Goal: Task Accomplishment & Management: Complete application form

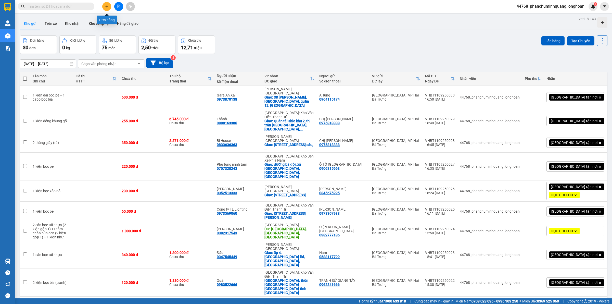
click at [110, 8] on button at bounding box center [106, 6] width 9 height 9
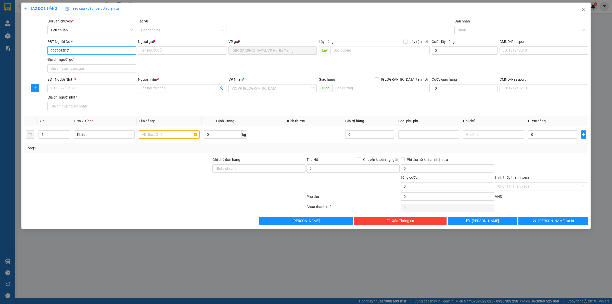
type input "0976085175"
drag, startPoint x: 100, startPoint y: 59, endPoint x: 109, endPoint y: 61, distance: 9.5
click at [100, 60] on div "0976085175 - [GEOGRAPHIC_DATA]" at bounding box center [91, 61] width 82 height 6
type input "Đức"
type input "0976085175"
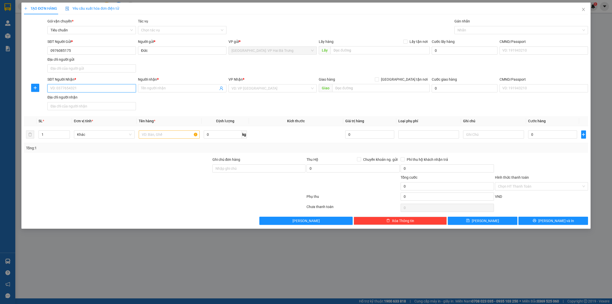
click at [127, 91] on input "SĐT Người Nhận *" at bounding box center [91, 88] width 88 height 8
click at [115, 89] on input "SĐT Người Nhận *" at bounding box center [91, 88] width 88 height 8
click at [171, 134] on input "text" at bounding box center [169, 134] width 61 height 8
type input "1 tải xanh"
click at [129, 86] on input "SĐT Người Nhận *" at bounding box center [91, 88] width 88 height 8
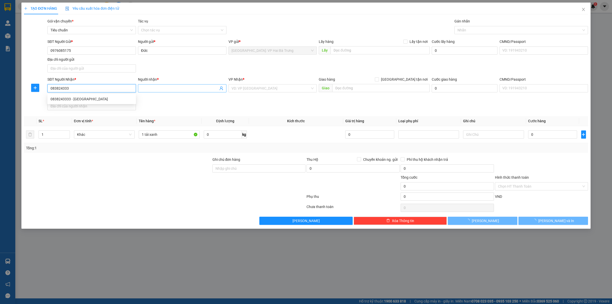
type input "0838243333"
type input "Việt Hưng"
checkbox input "true"
type input "[STREET_ADDRESS]"
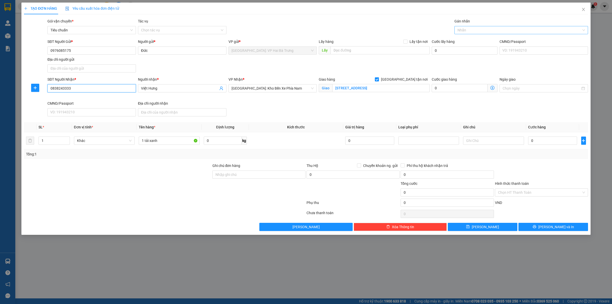
click at [465, 27] on div at bounding box center [518, 30] width 126 height 6
type input "0838243333"
type input "G"
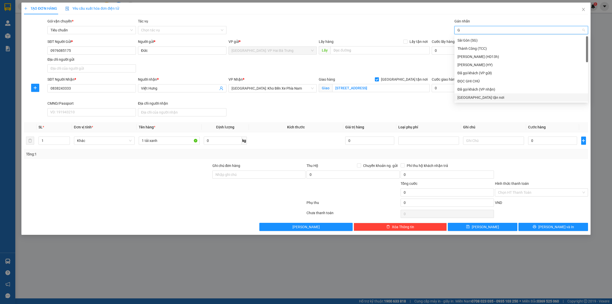
drag, startPoint x: 465, startPoint y: 100, endPoint x: 467, endPoint y: 92, distance: 7.6
click at [466, 98] on div "[GEOGRAPHIC_DATA] tận nơi" at bounding box center [520, 98] width 127 height 6
click at [177, 139] on input "1 tải xanh" at bounding box center [169, 140] width 61 height 8
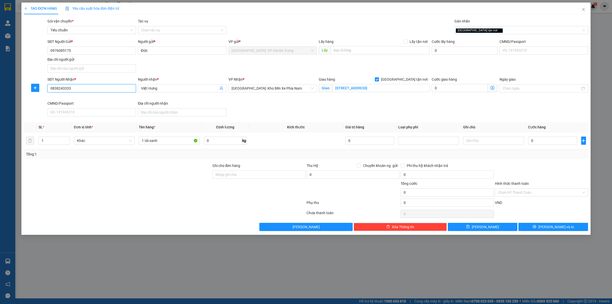
click at [93, 89] on input "0838243333" at bounding box center [91, 88] width 88 height 8
click at [556, 142] on input "0" at bounding box center [552, 140] width 49 height 8
type input "5"
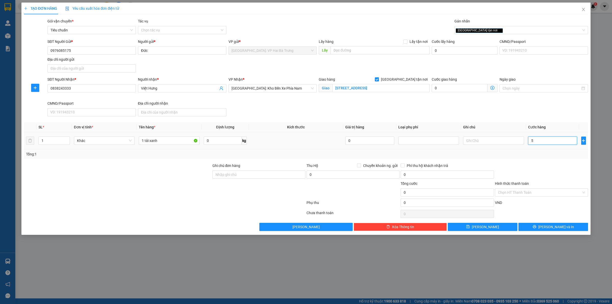
type input "5"
type input "50"
type input "500"
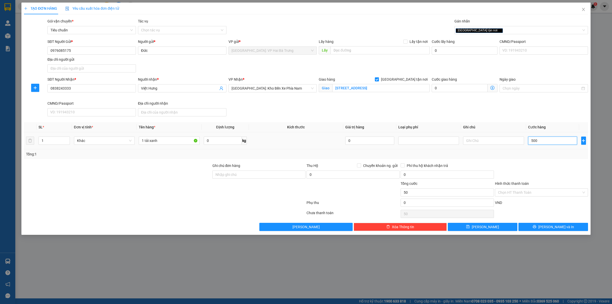
type input "500"
type input "5.000"
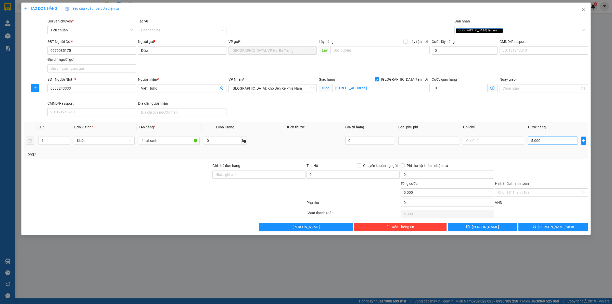
type input "50.000"
type input "500.000"
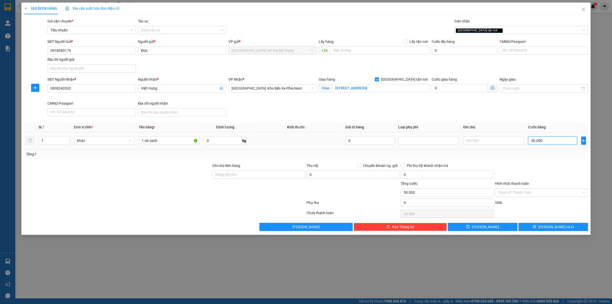
type input "500.000"
click at [566, 226] on button "[PERSON_NAME] và In" at bounding box center [553, 226] width 70 height 8
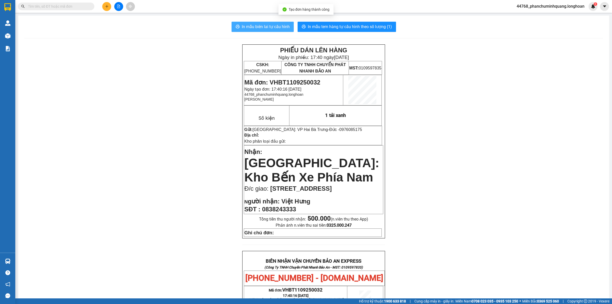
click at [264, 26] on span "In mẫu biên lai tự cấu hình" at bounding box center [266, 26] width 48 height 6
click at [340, 27] on span "In mẫu tem hàng tự cấu hình theo số lượng (1)" at bounding box center [350, 26] width 84 height 6
drag, startPoint x: 111, startPoint y: 9, endPoint x: 107, endPoint y: 9, distance: 4.3
click at [110, 9] on div at bounding box center [118, 6] width 38 height 9
click at [105, 8] on button at bounding box center [106, 6] width 9 height 9
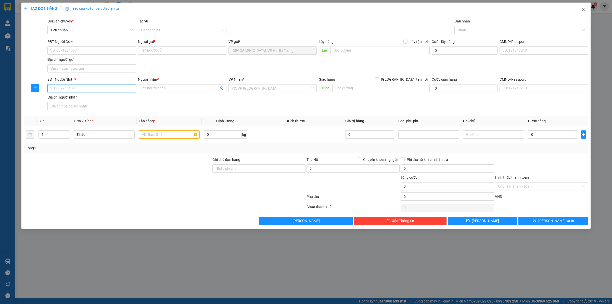
click at [103, 91] on input "SĐT Người Nhận *" at bounding box center [91, 88] width 88 height 8
click at [91, 97] on div "0905282124 - [GEOGRAPHIC_DATA]" at bounding box center [91, 99] width 82 height 6
type input "0905282124"
type input "[PERSON_NAME]"
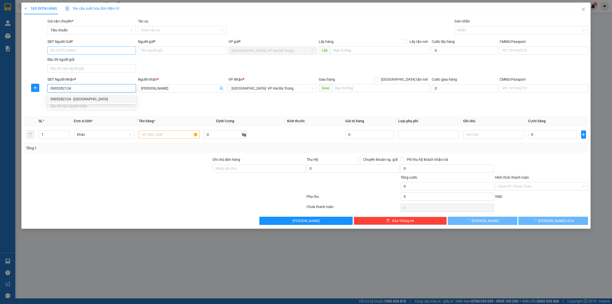
type input "0905282124"
click at [110, 48] on input "SĐT Người Gửi *" at bounding box center [91, 50] width 88 height 8
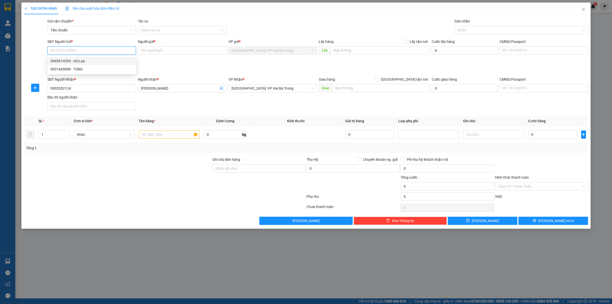
click at [94, 62] on div "0945914393 - chị Lụa" at bounding box center [91, 61] width 82 height 6
type input "0945914393"
type input "chị Lụa"
click at [93, 85] on div "SĐT Người Nhận * 0905282124" at bounding box center [91, 85] width 88 height 18
click at [103, 91] on input "0905282124" at bounding box center [91, 88] width 88 height 8
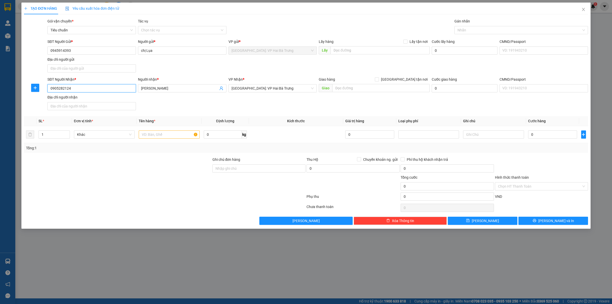
click at [103, 91] on input "0905282124" at bounding box center [91, 88] width 88 height 8
click at [348, 89] on input "text" at bounding box center [380, 88] width 97 height 8
click at [300, 90] on span "[GEOGRAPHIC_DATA]: VP Hai Bà Trưng" at bounding box center [272, 88] width 82 height 8
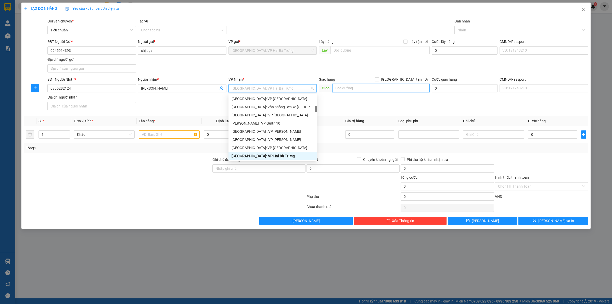
click at [337, 90] on input "text" at bounding box center [380, 88] width 97 height 8
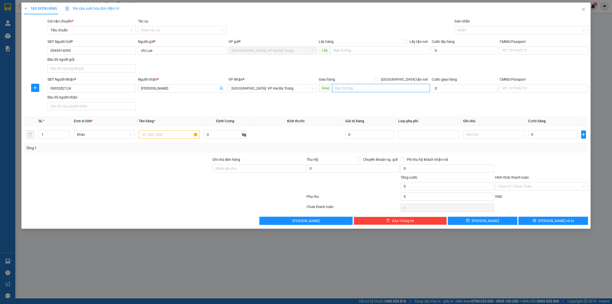
paste input "K814A/27 [PERSON_NAME], [GEOGRAPHIC_DATA], [GEOGRAPHIC_DATA], [GEOGRAPHIC_DATA]"
click at [289, 88] on span "[GEOGRAPHIC_DATA]: VP Hai Bà Trưng" at bounding box center [272, 88] width 82 height 8
type input "K814A/27 [PERSON_NAME], [GEOGRAPHIC_DATA], [GEOGRAPHIC_DATA], [GEOGRAPHIC_DATA]"
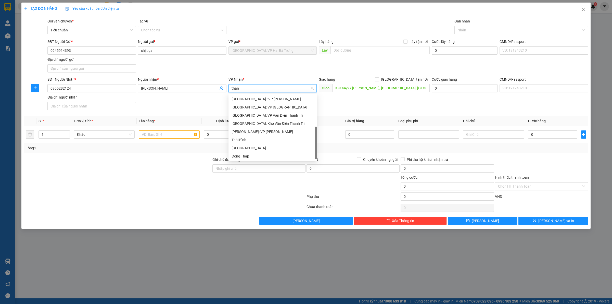
scroll to position [0, 0]
type input "thanh"
click at [291, 98] on div "[GEOGRAPHIC_DATA] : VP [PERSON_NAME]" at bounding box center [272, 99] width 82 height 6
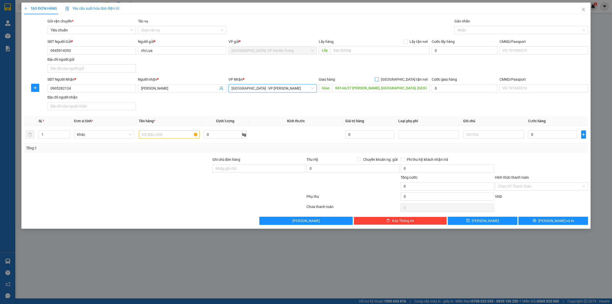
click at [407, 79] on span "[GEOGRAPHIC_DATA] tận nơi" at bounding box center [404, 79] width 51 height 6
click at [378, 79] on input "[GEOGRAPHIC_DATA] tận nơi" at bounding box center [377, 79] width 4 height 4
checkbox input "true"
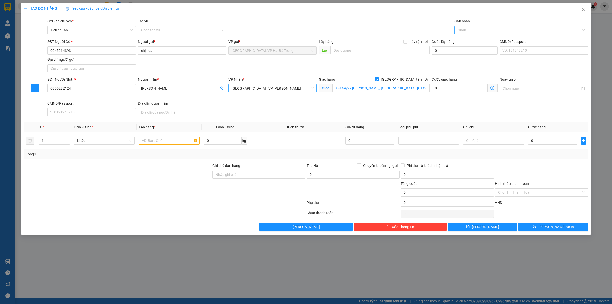
click at [471, 28] on div at bounding box center [518, 30] width 126 height 6
click at [487, 30] on div at bounding box center [518, 30] width 126 height 6
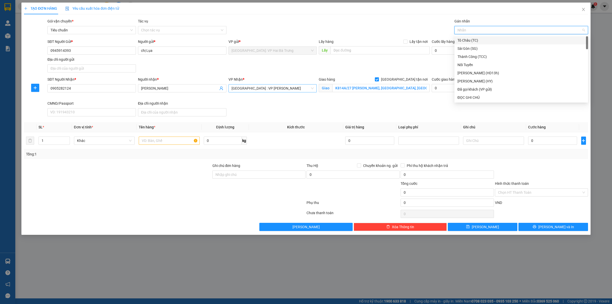
type input "G"
click at [466, 95] on div "[GEOGRAPHIC_DATA] tận nơi" at bounding box center [520, 98] width 127 height 6
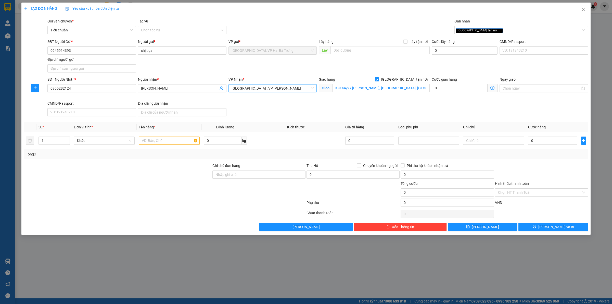
click at [390, 28] on div "Gói vận chuyển * Tiêu chuẩn Tác vụ Chọn tác vụ Gán nhãn Giao tận nơi" at bounding box center [317, 27] width 542 height 18
drag, startPoint x: 149, startPoint y: 141, endPoint x: 151, endPoint y: 124, distance: 17.4
click at [150, 141] on input "text" at bounding box center [169, 140] width 61 height 8
type input "1 kiện giấy"
click at [559, 139] on input "0" at bounding box center [552, 140] width 49 height 8
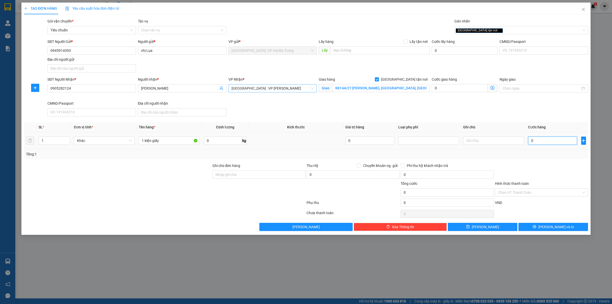
type input "1"
type input "10"
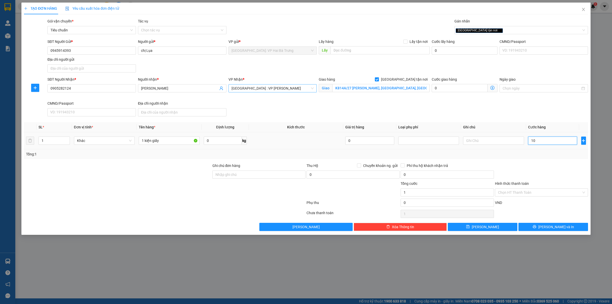
type input "10"
type input "100"
type input "1.000"
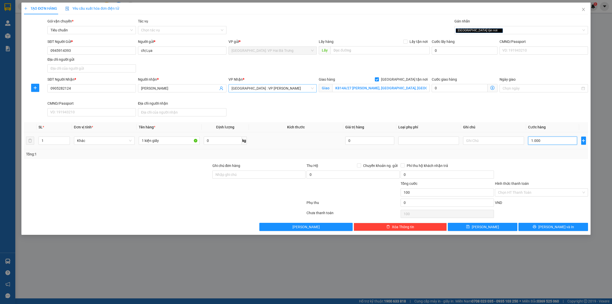
type input "1.000"
type input "10.000"
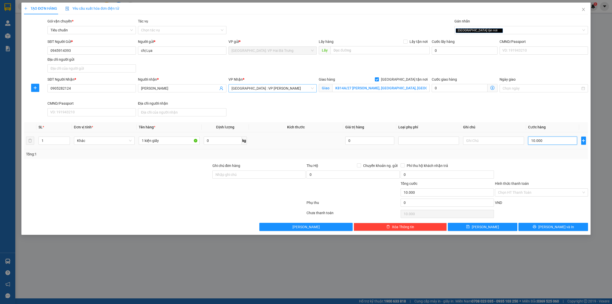
type input "100.000"
click at [557, 228] on span "[PERSON_NAME] và In" at bounding box center [556, 227] width 36 height 6
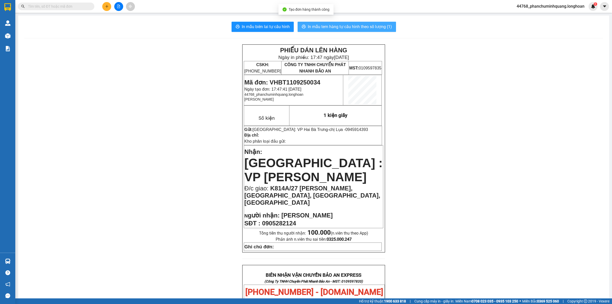
click at [315, 25] on span "In mẫu tem hàng tự cấu hình theo số lượng (1)" at bounding box center [350, 26] width 84 height 6
click at [104, 5] on button at bounding box center [106, 6] width 9 height 9
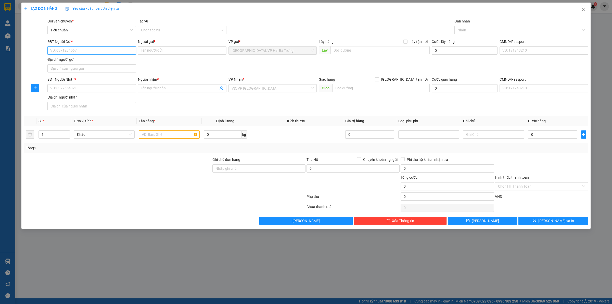
click at [120, 48] on input "SĐT Người Gửi *" at bounding box center [91, 50] width 88 height 8
type input "0971988668"
type input "khiêm"
checkbox input "true"
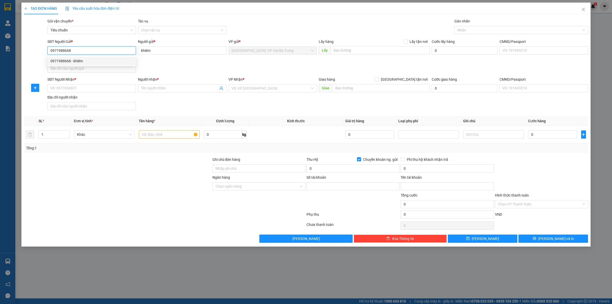
type input "1036188817"
type input "LE VAN KHIEM"
type input "0971988668"
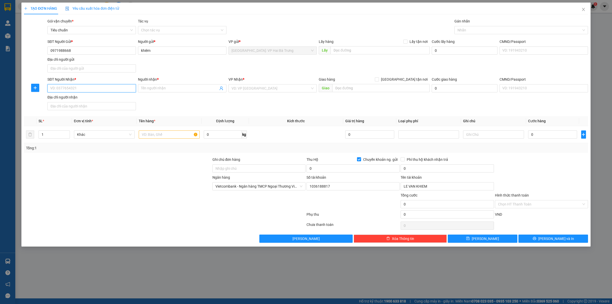
click at [119, 90] on input "SĐT Người Nhận *" at bounding box center [91, 88] width 88 height 8
type input "0966484772"
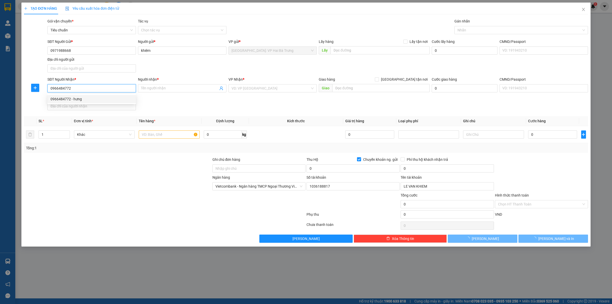
type input "hưng"
checkbox input "true"
type input "56 núi cấm 1, [GEOGRAPHIC_DATA], [GEOGRAPHIC_DATA], [GEOGRAPHIC_DATA]"
checkbox input "false"
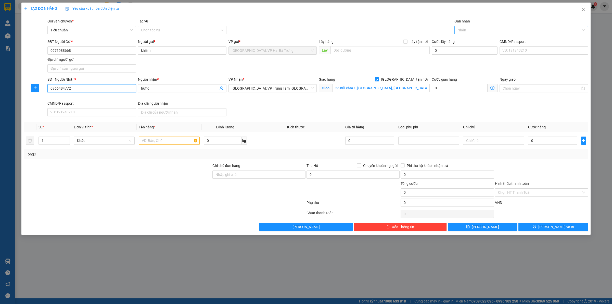
click at [474, 31] on div at bounding box center [518, 30] width 126 height 6
type input "0966484772"
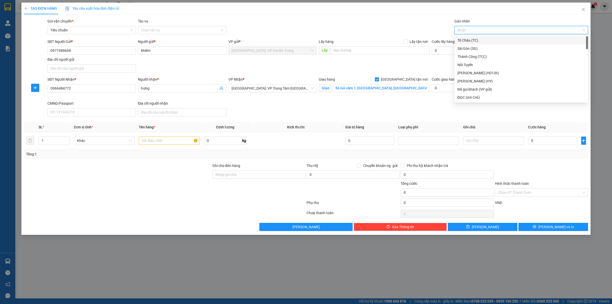
type input "G"
click at [470, 99] on div "[GEOGRAPHIC_DATA] tận nơi" at bounding box center [520, 98] width 127 height 6
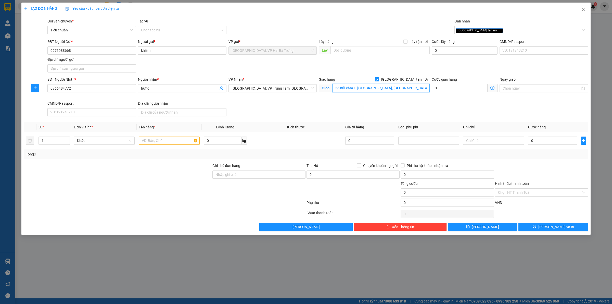
click at [334, 88] on input "56 núi cấm 1, [GEOGRAPHIC_DATA], [GEOGRAPHIC_DATA], [GEOGRAPHIC_DATA]" at bounding box center [380, 88] width 97 height 8
click at [165, 143] on input "text" at bounding box center [169, 140] width 61 height 8
click at [66, 138] on span "up" at bounding box center [66, 139] width 3 height 3
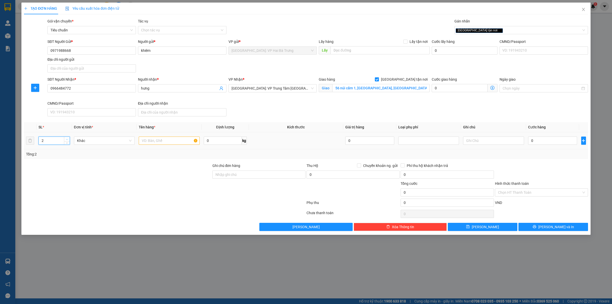
type input "3"
click at [66, 138] on span "up" at bounding box center [66, 139] width 3 height 3
click at [291, 89] on span "[GEOGRAPHIC_DATA]: VP Trung Tâm [GEOGRAPHIC_DATA]" at bounding box center [272, 88] width 82 height 8
type input "bê"
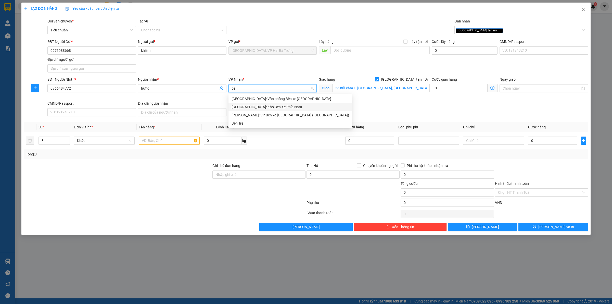
click at [282, 101] on div "[GEOGRAPHIC_DATA]: Văn phòng Bến xe [GEOGRAPHIC_DATA]" at bounding box center [290, 99] width 124 height 8
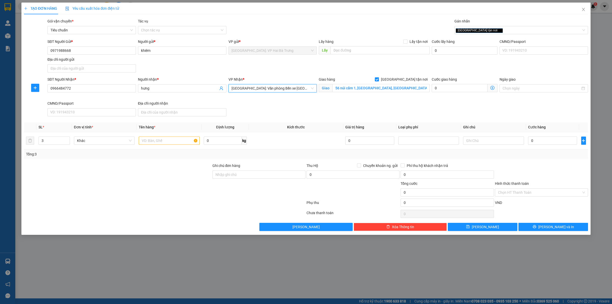
click at [280, 90] on span "[GEOGRAPHIC_DATA]: Văn phòng Bến xe [GEOGRAPHIC_DATA]" at bounding box center [272, 88] width 82 height 8
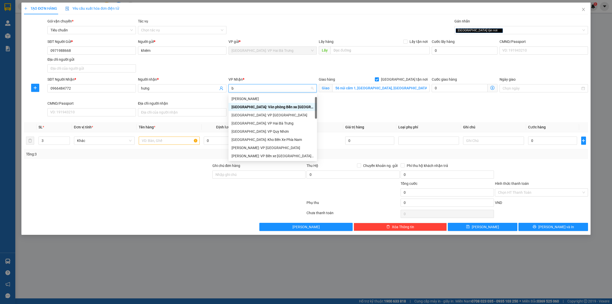
type input "bê"
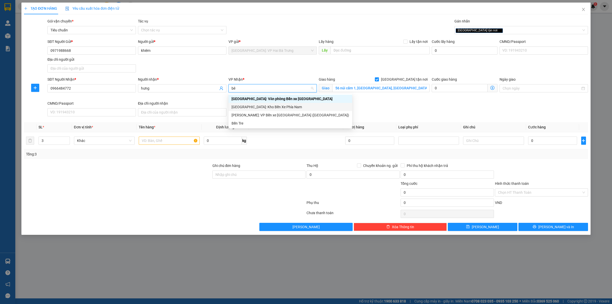
click at [272, 103] on div "[GEOGRAPHIC_DATA]: Kho Bến Xe Phía Nam" at bounding box center [290, 107] width 124 height 8
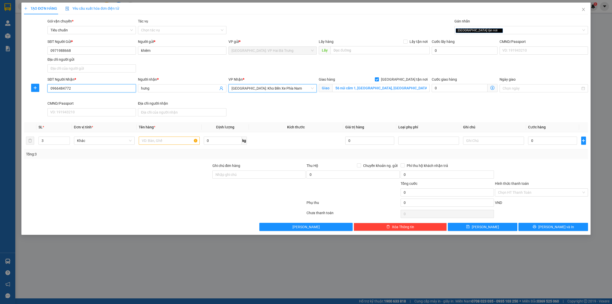
click at [104, 86] on input "0966484772" at bounding box center [91, 88] width 88 height 8
click at [157, 140] on input "text" at bounding box center [169, 140] width 61 height 8
type input "3 kiện bọc pe (cabo, chắn bùn)"
click at [555, 142] on input "0" at bounding box center [552, 140] width 49 height 8
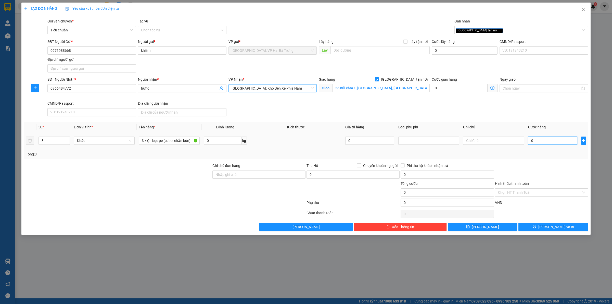
type input "5"
type input "55"
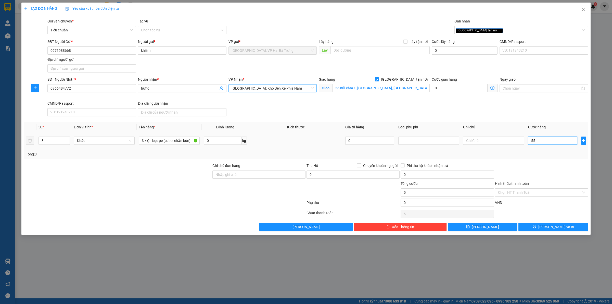
type input "55"
type input "550"
type input "5.500"
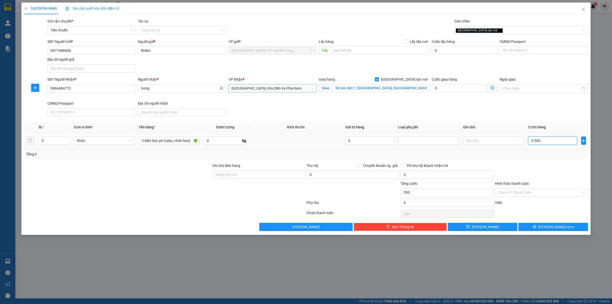
type input "5.500"
type input "55.000"
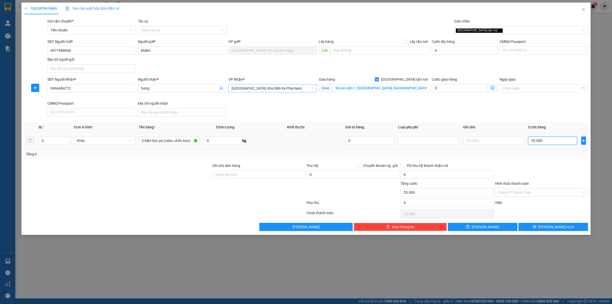
type input "550.000"
click at [377, 87] on input "56 núi cấm 1, [GEOGRAPHIC_DATA], [GEOGRAPHIC_DATA], [GEOGRAPHIC_DATA]" at bounding box center [380, 88] width 97 height 8
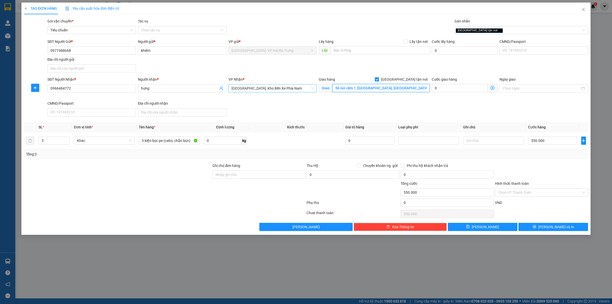
click at [377, 87] on input "56 núi cấm 1, [GEOGRAPHIC_DATA], [GEOGRAPHIC_DATA], [GEOGRAPHIC_DATA]" at bounding box center [380, 88] width 97 height 8
type input "194 hương [PERSON_NAME], [GEOGRAPHIC_DATA], [GEOGRAPHIC_DATA]"
click at [555, 225] on span "[PERSON_NAME] và In" at bounding box center [556, 227] width 36 height 6
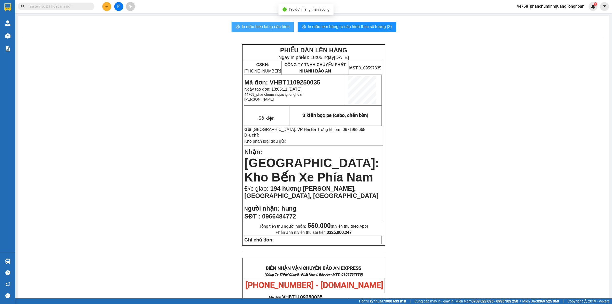
click at [259, 31] on button "In mẫu biên lai tự cấu hình" at bounding box center [262, 27] width 62 height 10
click at [343, 27] on span "In mẫu tem hàng tự cấu hình theo số lượng (3)" at bounding box center [350, 26] width 84 height 6
click at [105, 5] on icon "plus" at bounding box center [107, 7] width 4 height 4
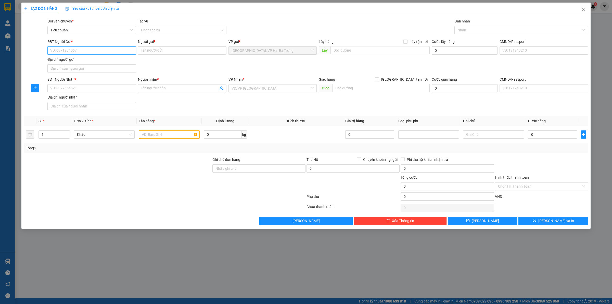
click at [119, 50] on input "SĐT Người Gửi *" at bounding box center [91, 50] width 88 height 8
click at [127, 50] on input "01982" at bounding box center [91, 50] width 88 height 8
click at [109, 62] on div "0368901982 - chị [PERSON_NAME]" at bounding box center [91, 61] width 82 height 6
type input "0368901982"
type input "chị [PERSON_NAME]"
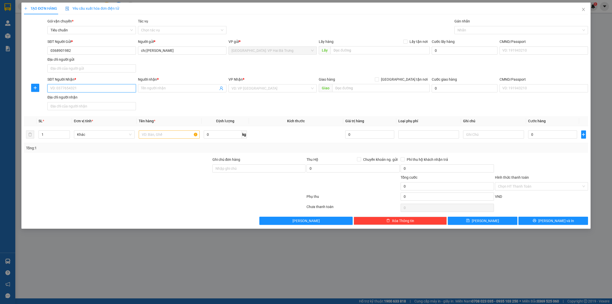
click at [107, 88] on input "SĐT Người Nhận *" at bounding box center [91, 88] width 88 height 8
type input "0365309292"
click at [165, 85] on span at bounding box center [182, 88] width 88 height 8
type input "[PERSON_NAME]"
click at [289, 90] on input "search" at bounding box center [270, 88] width 79 height 8
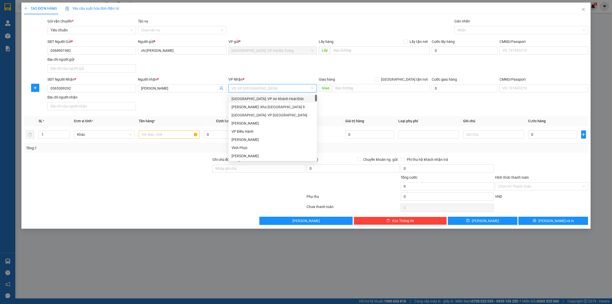
click at [196, 114] on div "Transit Pickup Surcharge Ids Transit Deliver Surcharge Ids Transit Deliver Surc…" at bounding box center [306, 121] width 564 height 206
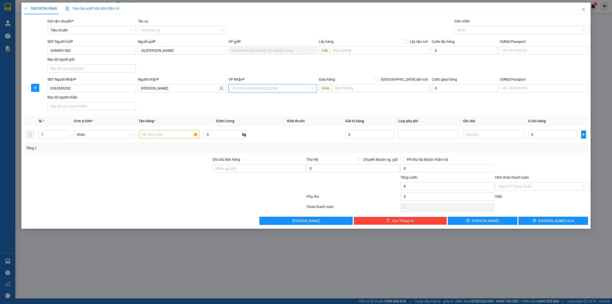
click at [294, 87] on input "search" at bounding box center [270, 88] width 79 height 8
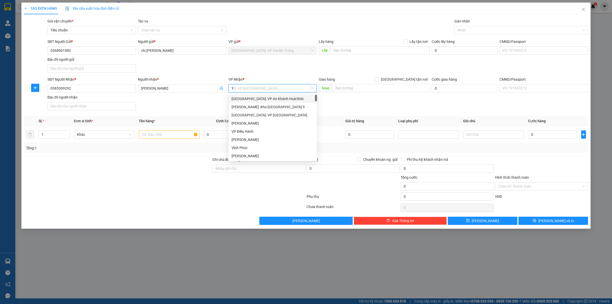
type input "12"
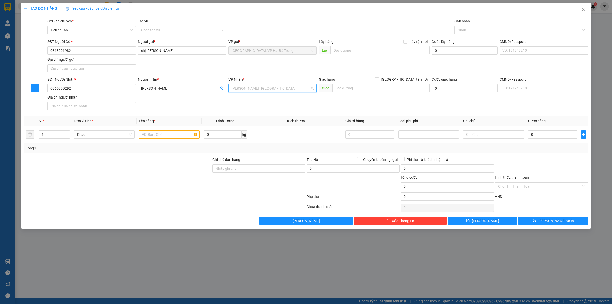
scroll to position [126, 0]
click at [360, 88] on input "text" at bounding box center [380, 88] width 97 height 8
paste input "169/14/1 quốc lộ 20 lộc nga [GEOGRAPHIC_DATA]"
click at [400, 85] on input "169/14/1 quốc lộ 20 lộc nga [GEOGRAPHIC_DATA]" at bounding box center [380, 88] width 97 height 8
click at [381, 89] on input "169/14/1 quốc lộ 20 lộc nga [GEOGRAPHIC_DATA]" at bounding box center [380, 88] width 97 height 8
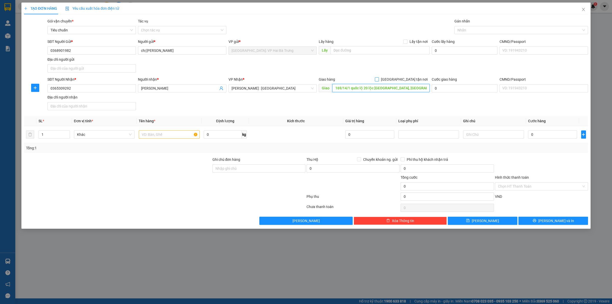
type input "169/14/1 quốc lộ 20 lộc [GEOGRAPHIC_DATA], [GEOGRAPHIC_DATA], [GEOGRAPHIC_DATA]"
click at [412, 79] on span "[GEOGRAPHIC_DATA] tận nơi" at bounding box center [404, 79] width 51 height 6
click at [378, 79] on input "[GEOGRAPHIC_DATA] tận nơi" at bounding box center [377, 79] width 4 height 4
checkbox input "true"
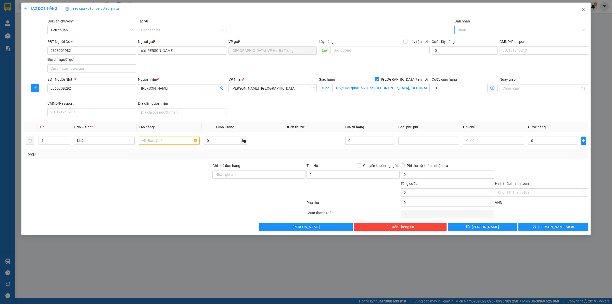
click at [459, 30] on div at bounding box center [518, 30] width 126 height 6
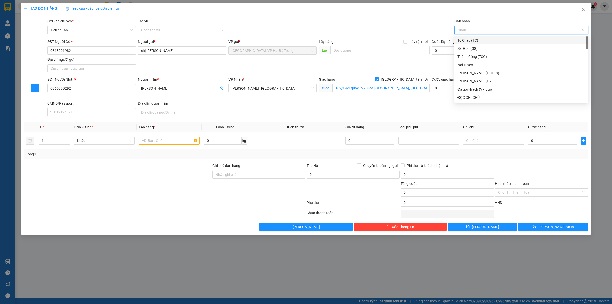
type input "G"
drag, startPoint x: 464, startPoint y: 96, endPoint x: 381, endPoint y: 114, distance: 85.3
click at [464, 96] on div "[GEOGRAPHIC_DATA] tận nơi" at bounding box center [520, 98] width 127 height 6
type input "2"
click at [65, 139] on span "Increase Value" at bounding box center [67, 139] width 6 height 5
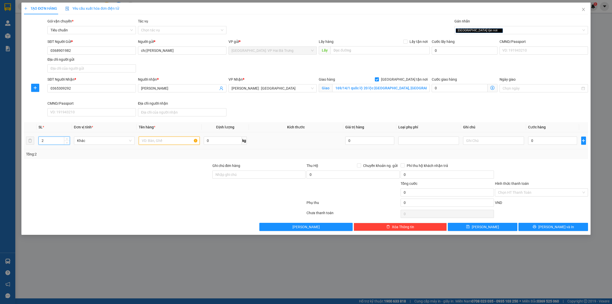
click at [175, 142] on input "text" at bounding box center [169, 140] width 61 height 8
type input "1 kiện tủ to bọc pe có bánh + 1 kiện bọc pe có bánh"
click at [540, 142] on input "0" at bounding box center [552, 140] width 49 height 8
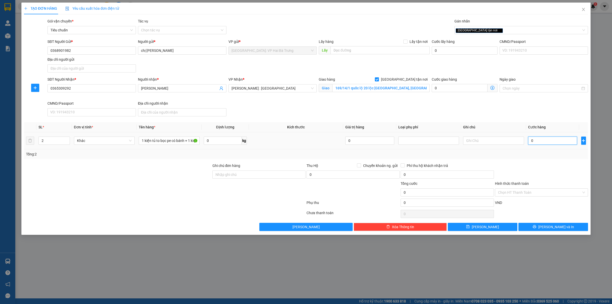
type input "2"
type input "20"
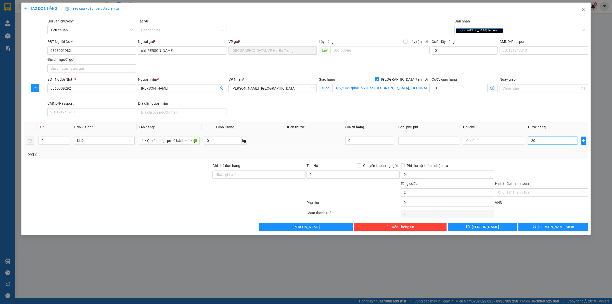
type input "20"
type input "205"
type input "2.050"
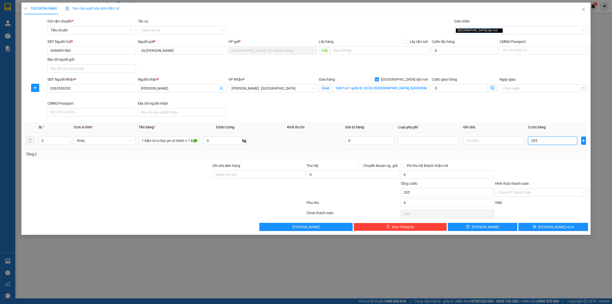
type input "2.050"
type input "20.500"
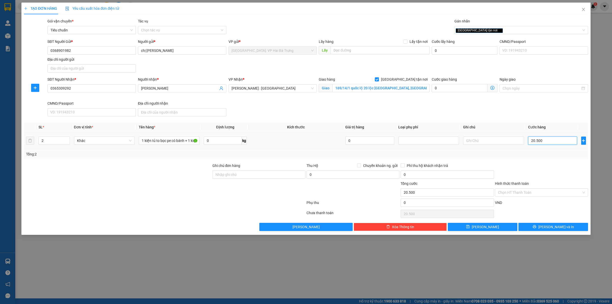
type input "205.000"
type input "2.050.000"
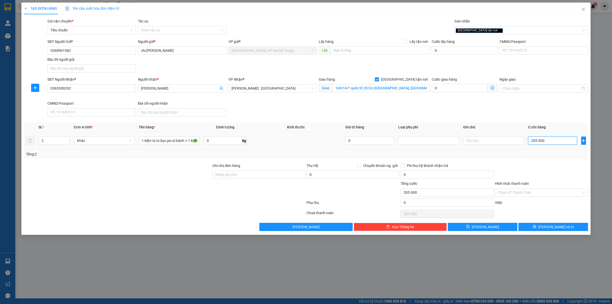
type input "2.050.000"
click at [361, 167] on span "Chuyển khoản ng. gửi" at bounding box center [380, 166] width 38 height 6
click at [360, 167] on input "Chuyển khoản ng. gửi" at bounding box center [359, 165] width 4 height 4
checkbox input "true"
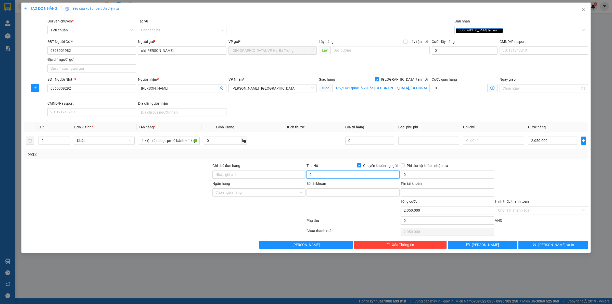
click at [333, 175] on input "0" at bounding box center [352, 174] width 93 height 8
click at [85, 48] on input "0368901982" at bounding box center [91, 50] width 88 height 8
click at [320, 192] on input "Số tài khoản" at bounding box center [352, 192] width 93 height 8
paste input "03855441301"
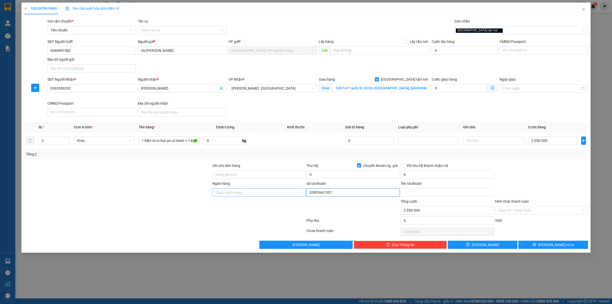
type input "03855441301"
click at [272, 191] on input "Ngân hàng" at bounding box center [256, 192] width 83 height 8
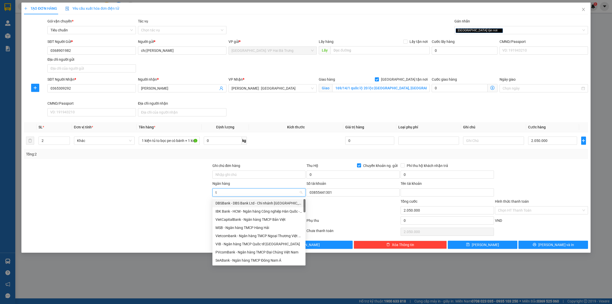
type input "tp"
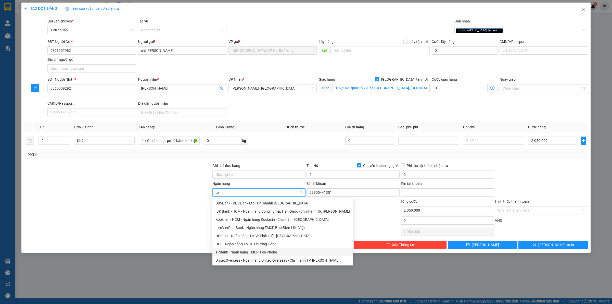
click at [226, 252] on div "TPBank - Ngân hàng TMCP Tiên Phong" at bounding box center [282, 252] width 135 height 6
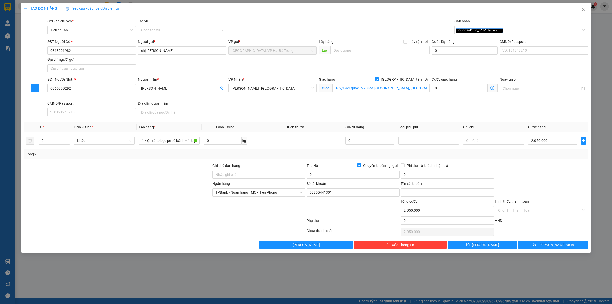
scroll to position [177, 0]
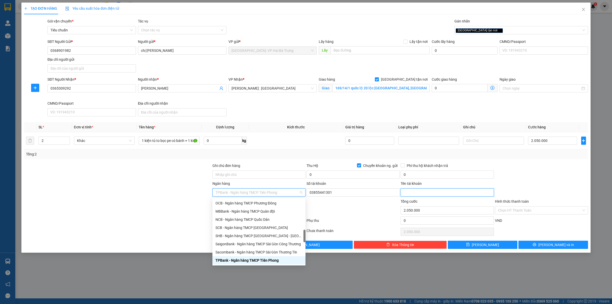
click at [410, 194] on input "Tên tài khoản" at bounding box center [446, 192] width 93 height 8
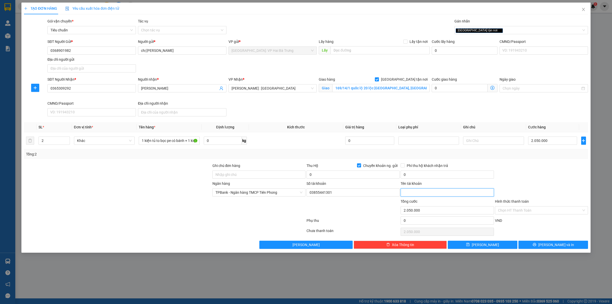
paste input "[PERSON_NAME]"
type input "[PERSON_NAME]"
click at [367, 177] on input "0" at bounding box center [352, 174] width 93 height 8
type input "400.000"
click at [441, 176] on input "0" at bounding box center [446, 174] width 93 height 8
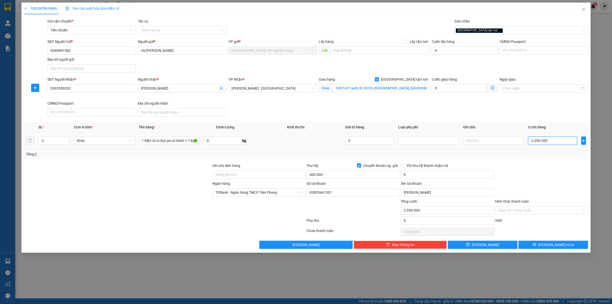
click at [560, 142] on input "2.050.000" at bounding box center [552, 140] width 49 height 8
type input "2"
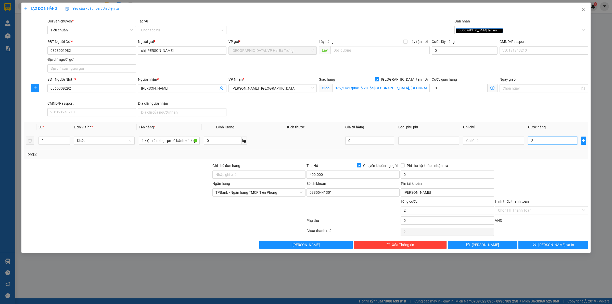
type input "20"
type input "200"
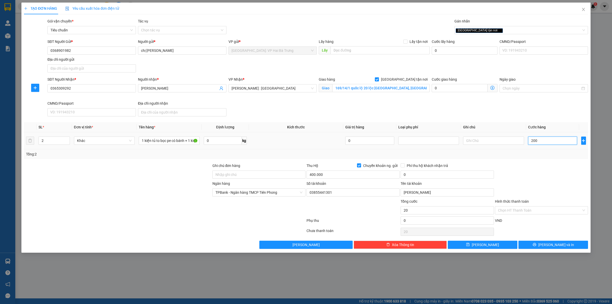
type input "200"
type input "2.000"
type input "20.000"
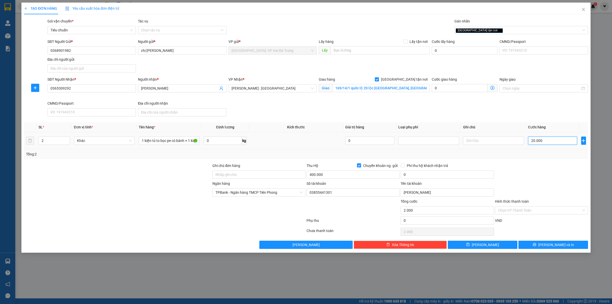
type input "20.000"
type input "200.000"
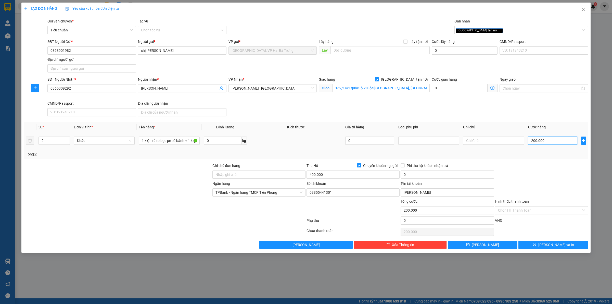
type input "2.000.000"
type input "20.000.000"
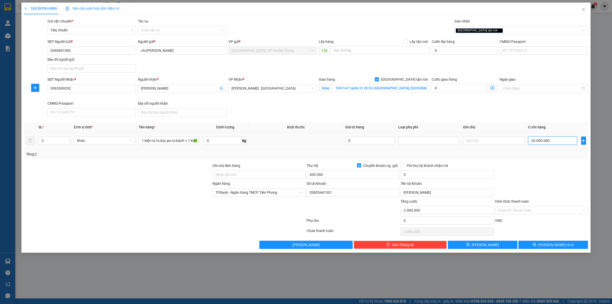
type input "20.000.000"
type input "2.000.000"
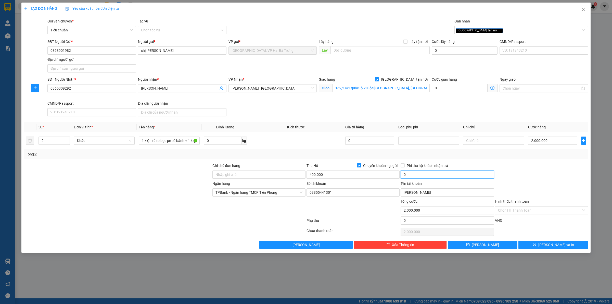
click at [422, 174] on input "0" at bounding box center [446, 174] width 93 height 8
type input "5.000"
click at [533, 181] on div "Ngân hàng TPBank - Ngân hàng TMCP Tiên Phong Số tài khoản 03855441301 Tên tài k…" at bounding box center [305, 189] width 565 height 18
click at [555, 141] on input "2.000.000" at bounding box center [552, 140] width 49 height 8
type input "1"
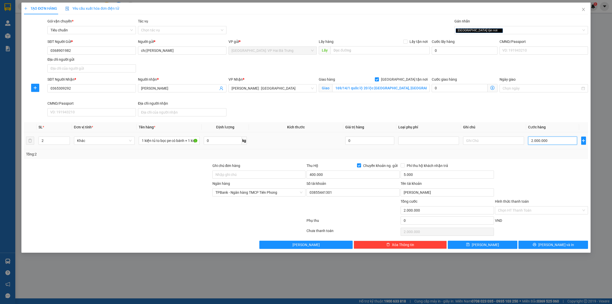
type input "1"
type input "18"
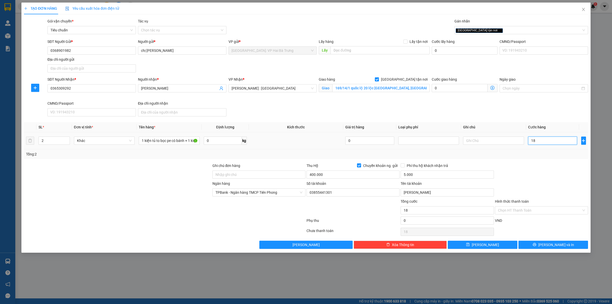
type input "180"
type input "1.800"
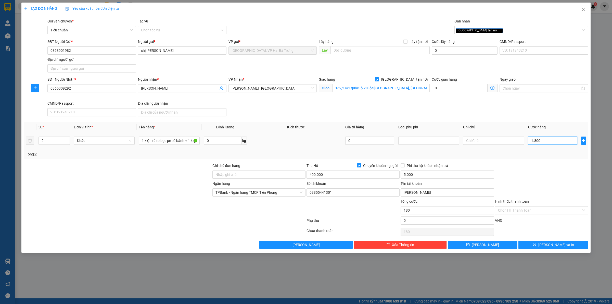
type input "1.800"
type input "18.000"
type input "180.000"
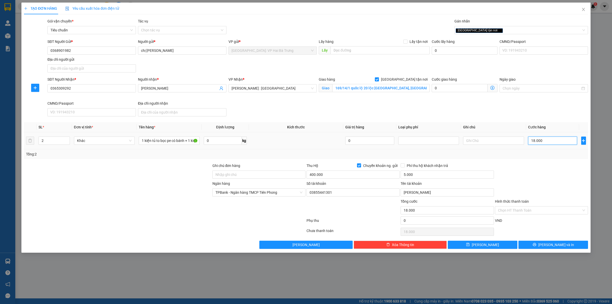
type input "180.000"
type input "1.800.000"
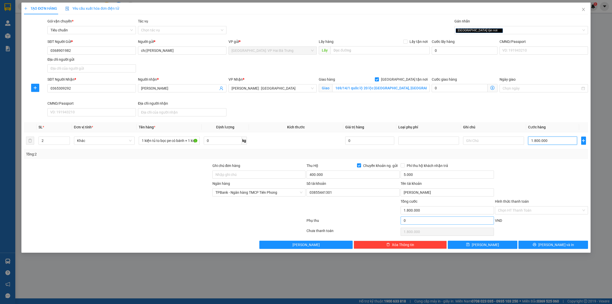
type input "1.800.000"
click at [459, 220] on input "0" at bounding box center [446, 220] width 93 height 8
type input "2"
type input "1.800.002"
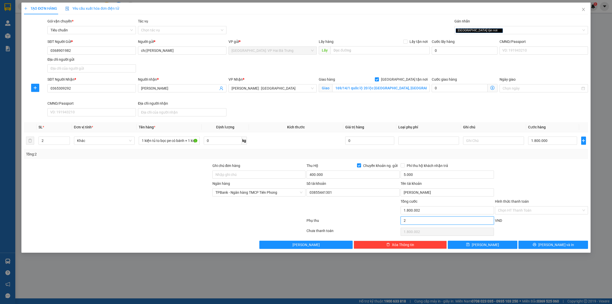
type input "20"
type input "1.800.020"
type input "200"
type input "1.800.200"
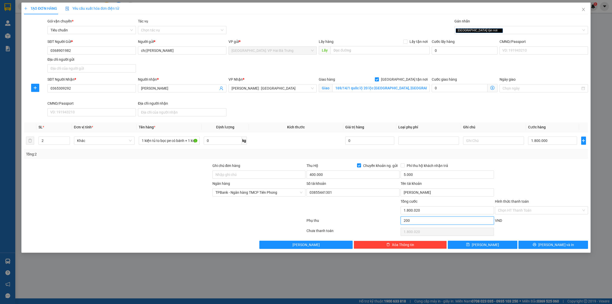
type input "1.800.200"
click at [536, 245] on icon "printer" at bounding box center [534, 244] width 4 height 4
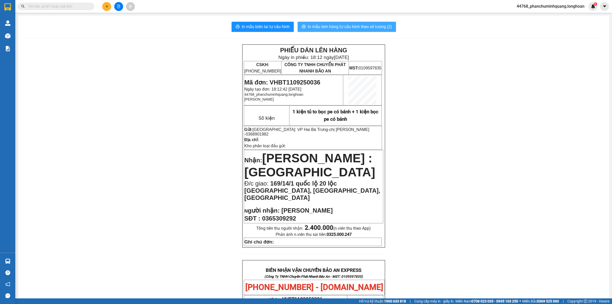
click at [370, 29] on span "In mẫu tem hàng tự cấu hình theo số lượng (2)" at bounding box center [350, 26] width 84 height 6
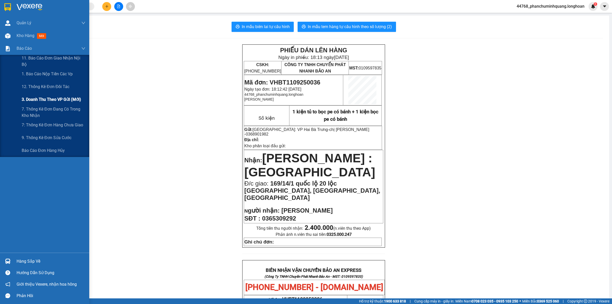
click at [37, 96] on span "3. Doanh Thu theo VP Gửi (mới)" at bounding box center [51, 99] width 59 height 6
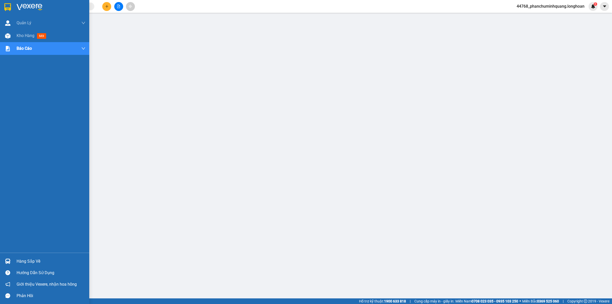
click at [6, 5] on img at bounding box center [7, 7] width 7 height 8
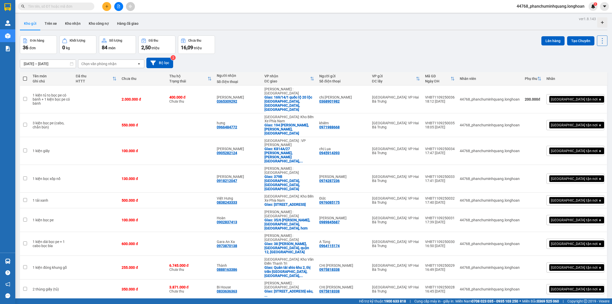
click at [106, 5] on icon "plus" at bounding box center [107, 7] width 4 height 4
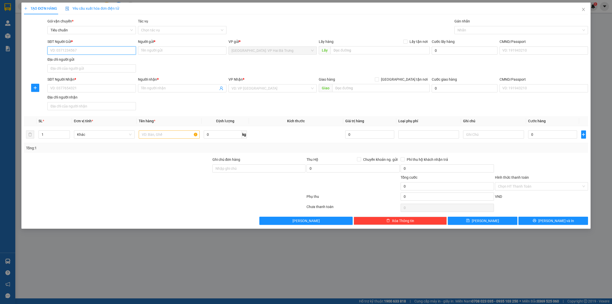
click at [100, 51] on input "SĐT Người Gửi *" at bounding box center [91, 50] width 88 height 8
click at [116, 51] on input "SĐT Người Gửi *" at bounding box center [91, 50] width 88 height 8
click at [122, 53] on input "0911200619" at bounding box center [91, 50] width 88 height 8
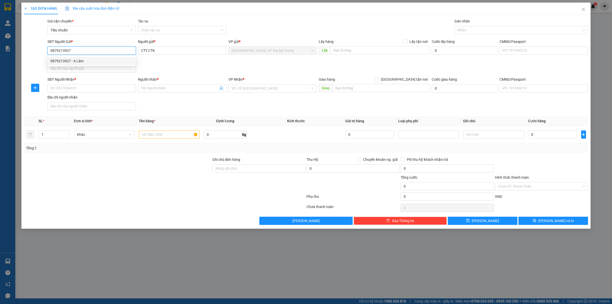
click at [124, 60] on div "0879213927 - A Lâm" at bounding box center [91, 61] width 82 height 6
click at [113, 86] on input "SĐT Người Nhận *" at bounding box center [91, 88] width 88 height 8
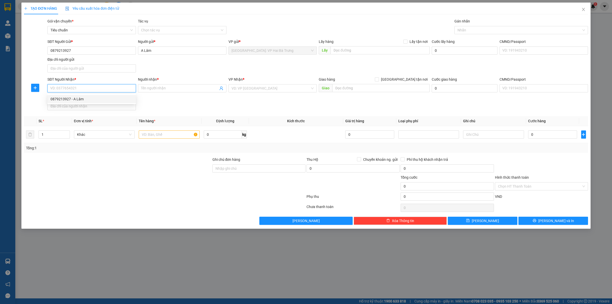
click at [116, 97] on div "0879213927 - A Lâm" at bounding box center [91, 99] width 82 height 6
click at [294, 86] on span "[GEOGRAPHIC_DATA] : Kho Nước Ngầm" at bounding box center [272, 88] width 82 height 8
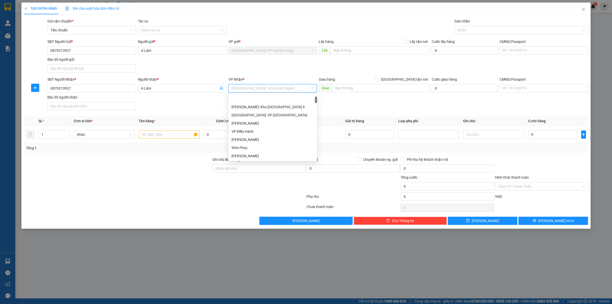
click at [294, 86] on span "[GEOGRAPHIC_DATA] : Kho Nước Ngầm" at bounding box center [272, 88] width 82 height 8
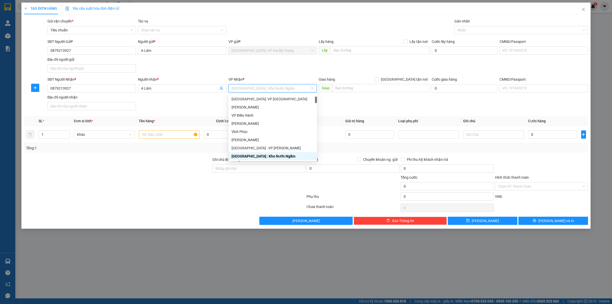
click at [294, 86] on span "[GEOGRAPHIC_DATA] : Kho Nước Ngầm" at bounding box center [272, 88] width 82 height 8
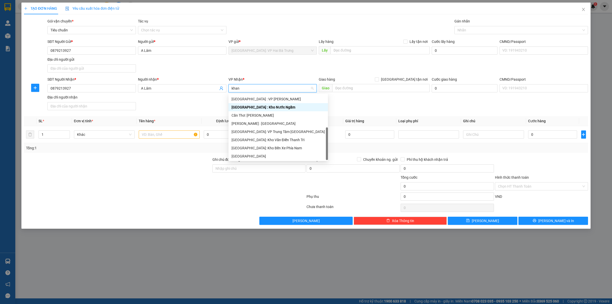
scroll to position [0, 0]
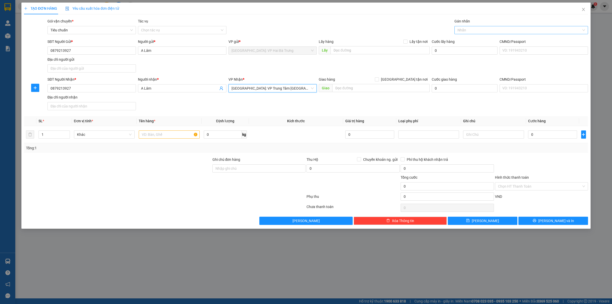
click at [493, 34] on div "Nhãn" at bounding box center [521, 30] width 134 height 8
click at [482, 41] on div "Xe máy" at bounding box center [520, 40] width 127 height 6
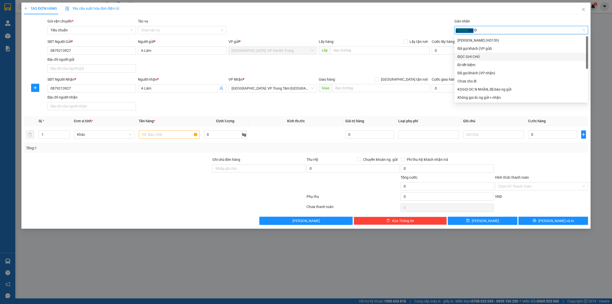
click at [471, 53] on div "ĐỌC GHI CHÚ" at bounding box center [521, 56] width 134 height 8
click at [169, 135] on input "text" at bounding box center [169, 134] width 61 height 8
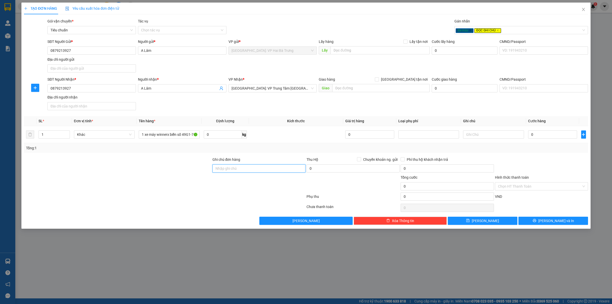
drag, startPoint x: 259, startPoint y: 168, endPoint x: 264, endPoint y: 157, distance: 11.6
click at [259, 167] on input "Ghi chú đơn hàng" at bounding box center [258, 168] width 93 height 8
click at [551, 137] on input "0" at bounding box center [552, 134] width 49 height 8
click at [514, 184] on input "Hình thức thanh toán" at bounding box center [539, 186] width 83 height 8
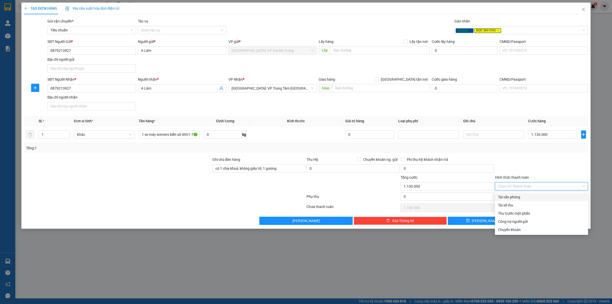
click at [514, 193] on div "Tại văn phòng" at bounding box center [541, 197] width 93 height 8
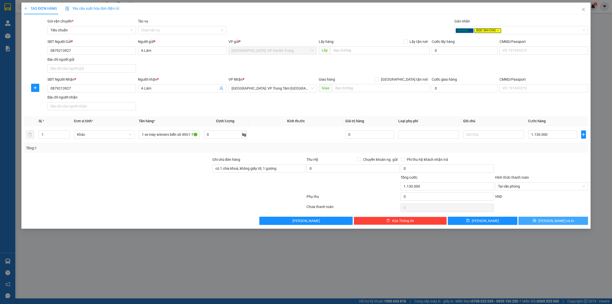
click at [520, 222] on button "[PERSON_NAME] và In" at bounding box center [553, 220] width 70 height 8
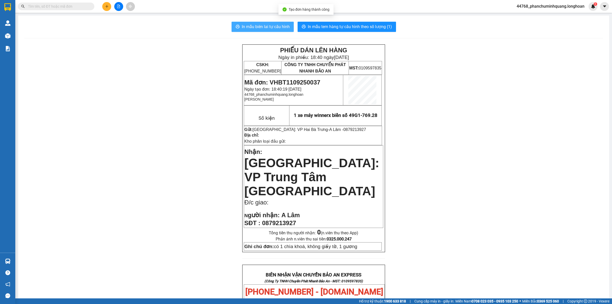
click at [278, 24] on span "In mẫu biên lai tự cấu hình" at bounding box center [266, 26] width 48 height 6
click at [371, 26] on span "In mẫu tem hàng tự cấu hình theo số lượng (1)" at bounding box center [350, 26] width 84 height 6
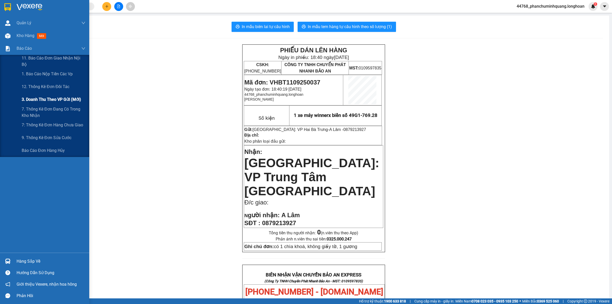
click at [44, 105] on div "3. Doanh Thu theo VP Gửi (mới)" at bounding box center [54, 99] width 64 height 13
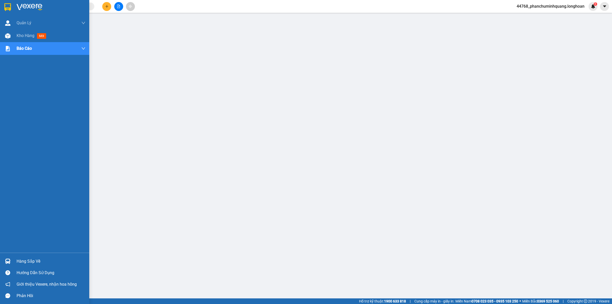
click at [12, 9] on div at bounding box center [7, 7] width 9 height 9
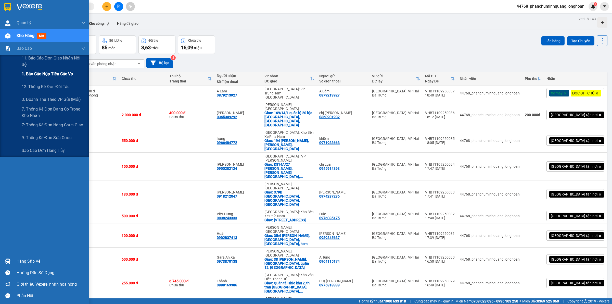
click at [45, 73] on span "1. Báo cáo nộp tiền các vp" at bounding box center [47, 74] width 51 height 6
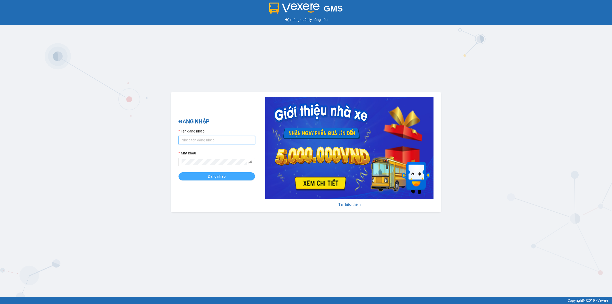
type input "phanchuminhquang.longhoan"
click at [222, 178] on span "Đăng nhập" at bounding box center [217, 176] width 18 height 6
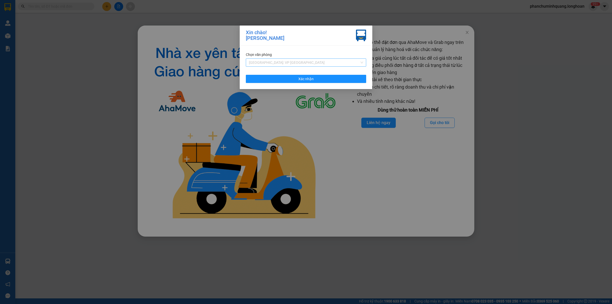
click at [315, 63] on span "[GEOGRAPHIC_DATA]: VP [GEOGRAPHIC_DATA]" at bounding box center [306, 63] width 114 height 8
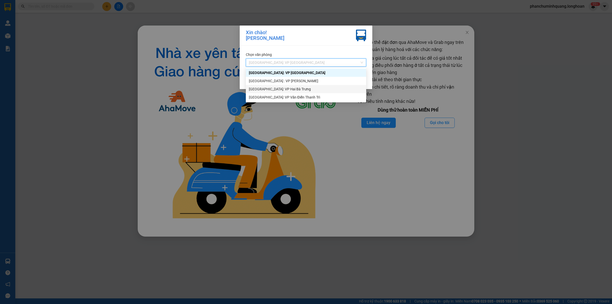
click at [300, 88] on div "[GEOGRAPHIC_DATA]: VP Hai Bà Trưng" at bounding box center [306, 89] width 114 height 6
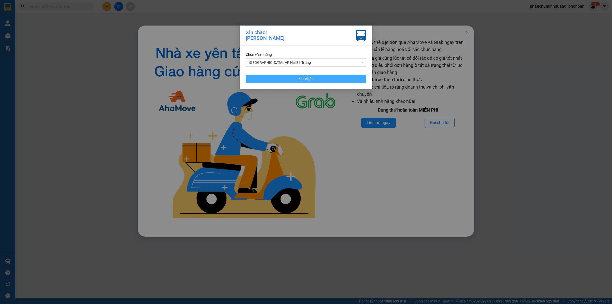
click at [331, 77] on button "Xác nhận" at bounding box center [306, 79] width 120 height 8
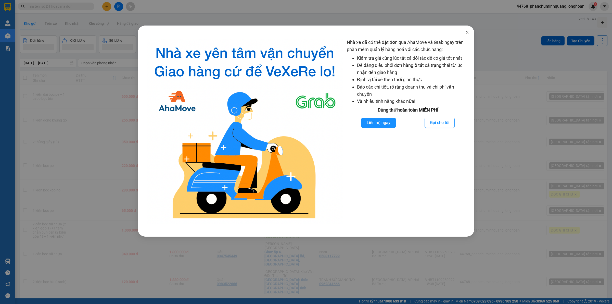
click at [466, 31] on icon "close" at bounding box center [467, 32] width 4 height 4
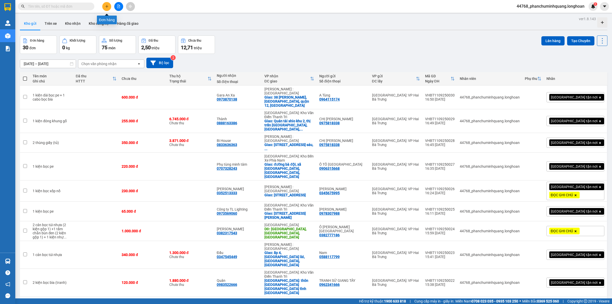
click at [106, 6] on icon "plus" at bounding box center [107, 7] width 4 height 4
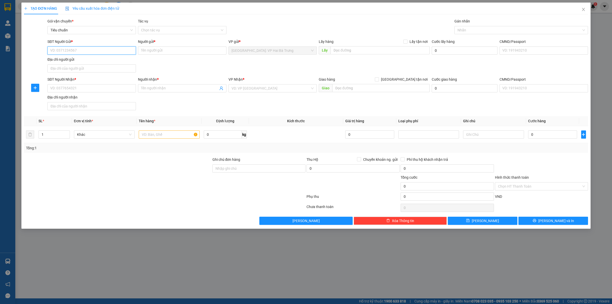
click at [124, 48] on input "SĐT Người Gửi *" at bounding box center [91, 50] width 88 height 8
type input "0989845687"
click at [124, 59] on div "0989845687 - Tân anh Minh" at bounding box center [91, 61] width 82 height 6
type input "[PERSON_NAME]"
type input "0989845687"
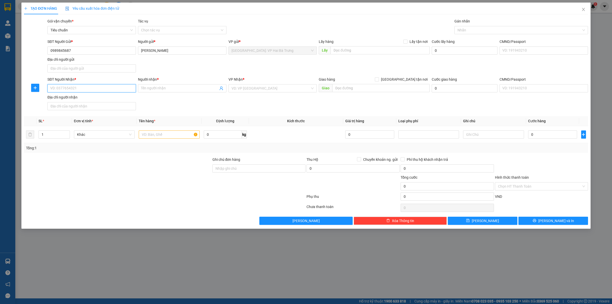
click at [131, 91] on input "SĐT Người Nhận *" at bounding box center [91, 88] width 88 height 8
type input "0902837413"
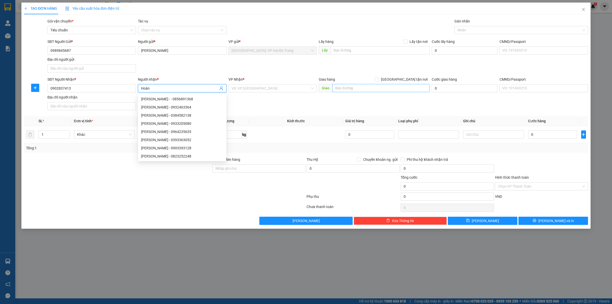
type input "Hoàn"
click at [349, 90] on input "text" at bounding box center [380, 88] width 97 height 8
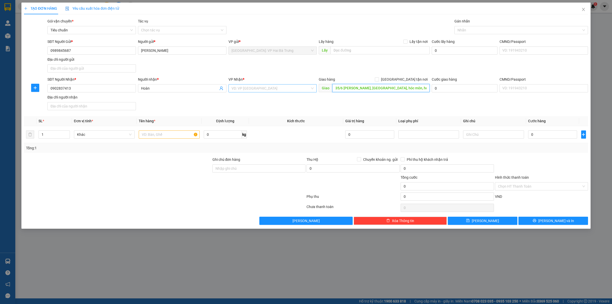
type input "35/6 phạm thị mận, xuân thới đông, hóc môn, hcm"
click at [253, 85] on input "search" at bounding box center [270, 88] width 79 height 8
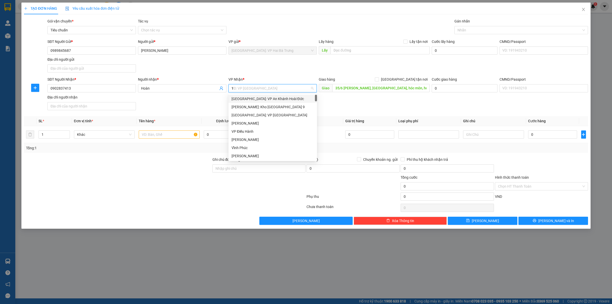
type input "12"
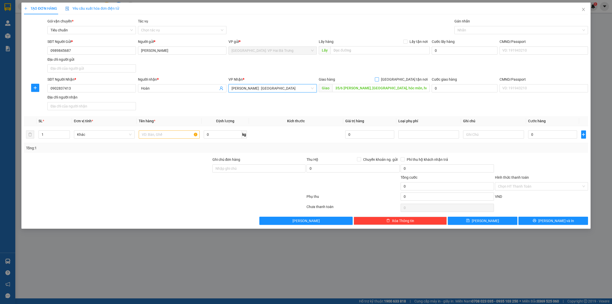
click at [378, 80] on input "[GEOGRAPHIC_DATA] tận nơi" at bounding box center [377, 79] width 4 height 4
checkbox input "true"
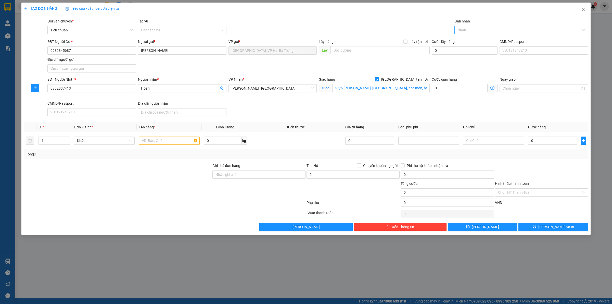
click at [471, 27] on div at bounding box center [518, 30] width 126 height 6
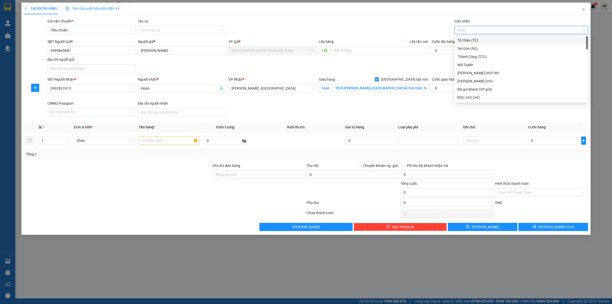
type input "G"
click at [465, 97] on div "[GEOGRAPHIC_DATA] tận nơi" at bounding box center [520, 98] width 127 height 6
drag, startPoint x: 168, startPoint y: 148, endPoint x: 172, endPoint y: 146, distance: 3.8
click at [169, 148] on td at bounding box center [169, 140] width 65 height 17
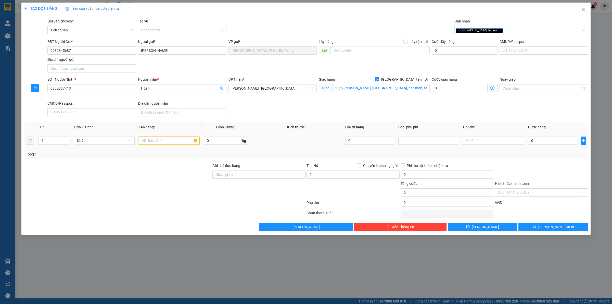
click at [173, 144] on input "text" at bounding box center [169, 140] width 61 height 8
type input "1 kiện bọc pe"
click at [556, 143] on input "0" at bounding box center [552, 140] width 49 height 8
type input "1"
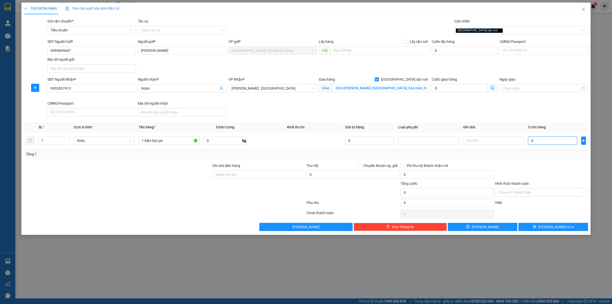
type input "1"
type input "10"
type input "100"
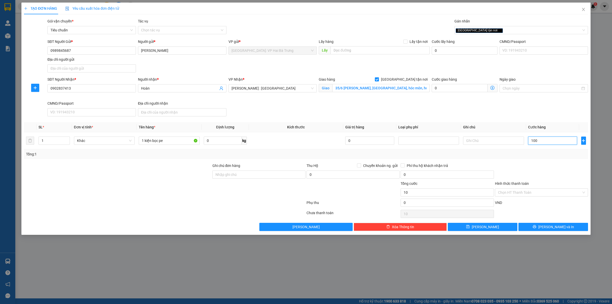
type input "100"
type input "1.000"
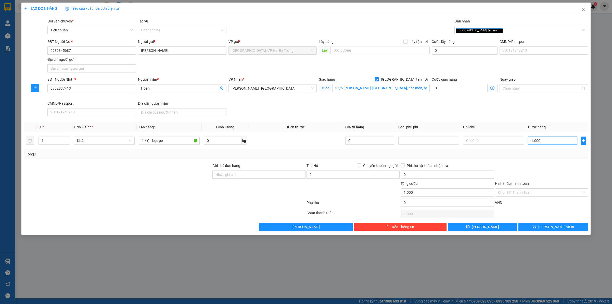
type input "10.000"
type input "100.000"
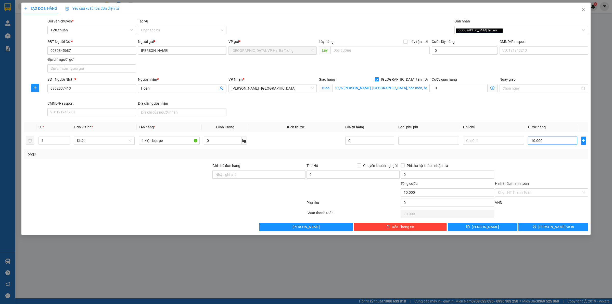
type input "100.000"
click at [547, 227] on button "[PERSON_NAME] và In" at bounding box center [553, 226] width 70 height 8
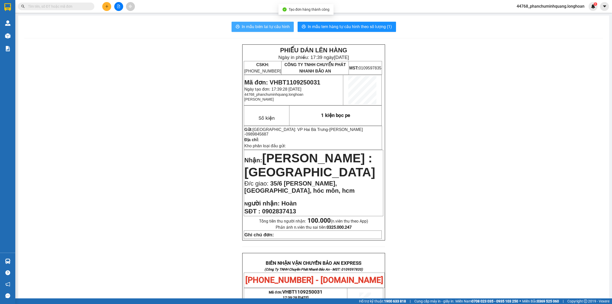
click at [269, 25] on span "In mẫu biên lai tự cấu hình" at bounding box center [266, 26] width 48 height 6
click at [364, 27] on span "In mẫu tem hàng tự cấu hình theo số lượng (1)" at bounding box center [350, 26] width 84 height 6
